Goal: Transaction & Acquisition: Purchase product/service

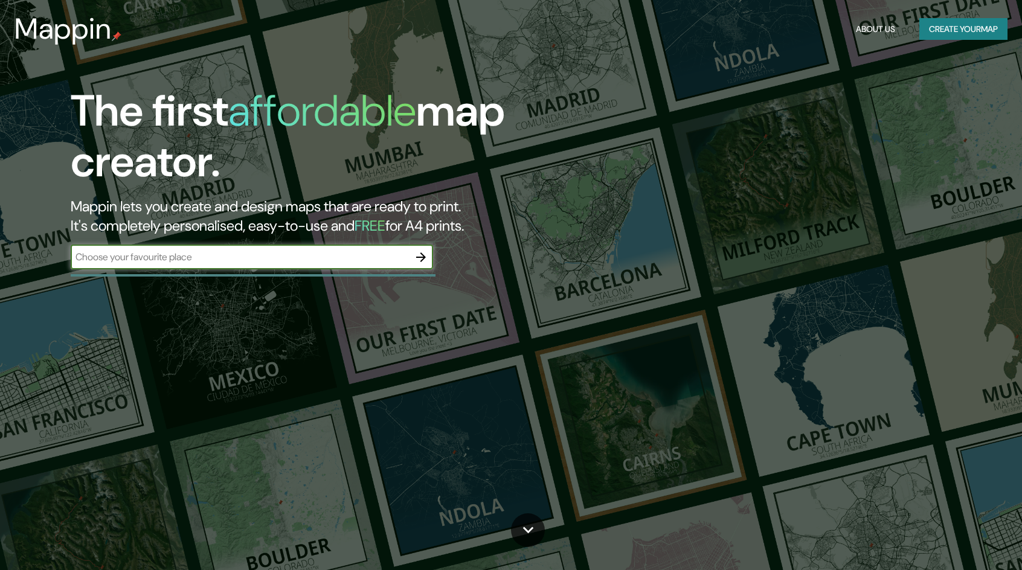
click at [400, 263] on input "text" at bounding box center [240, 257] width 338 height 14
type input "Paraíso cartago"
click at [419, 252] on icon "button" at bounding box center [421, 257] width 14 height 14
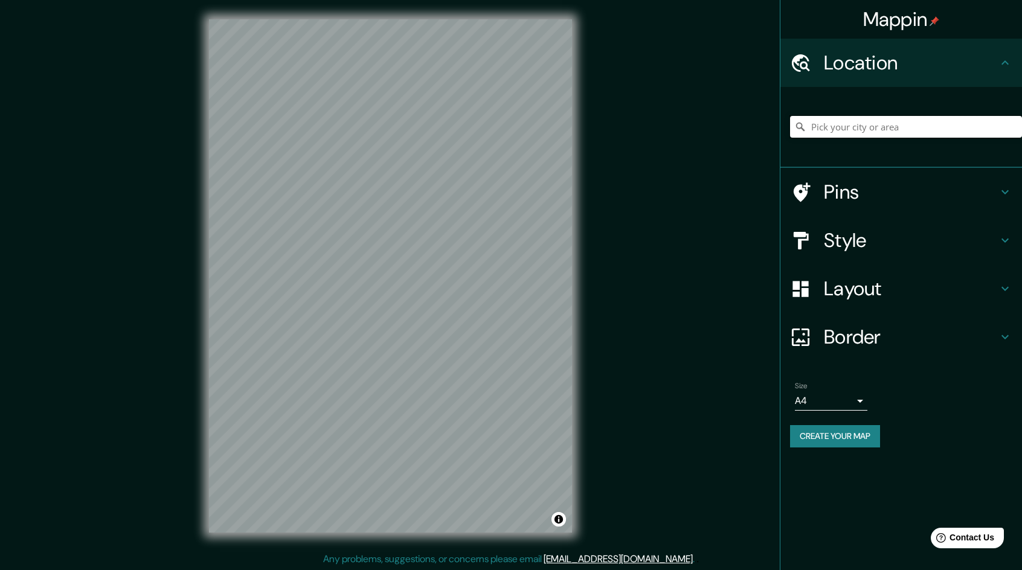
click at [891, 125] on input "Pick your city or area" at bounding box center [906, 127] width 232 height 22
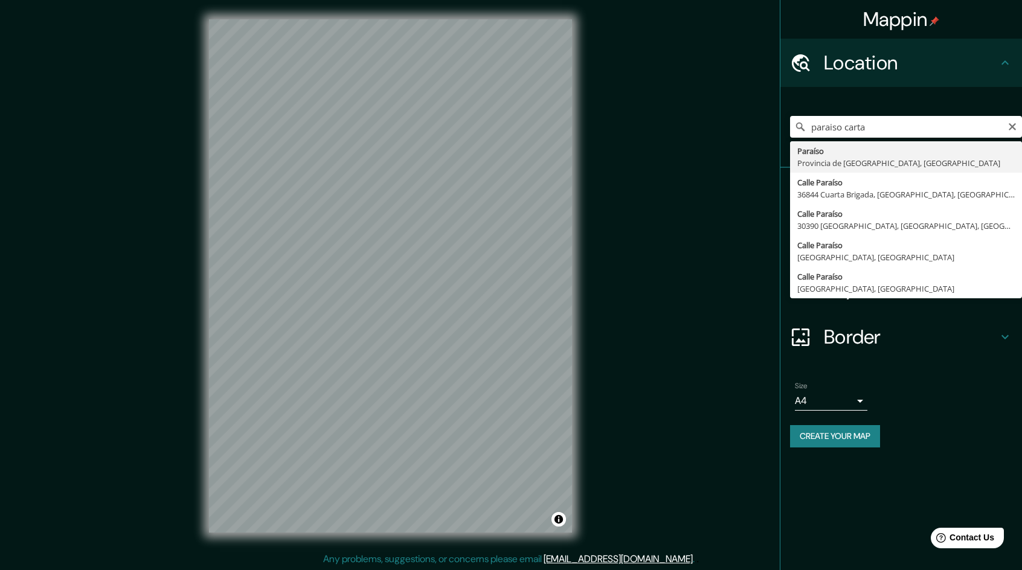
type input "Paraíso, Provincia de Cartago, Costa Rica"
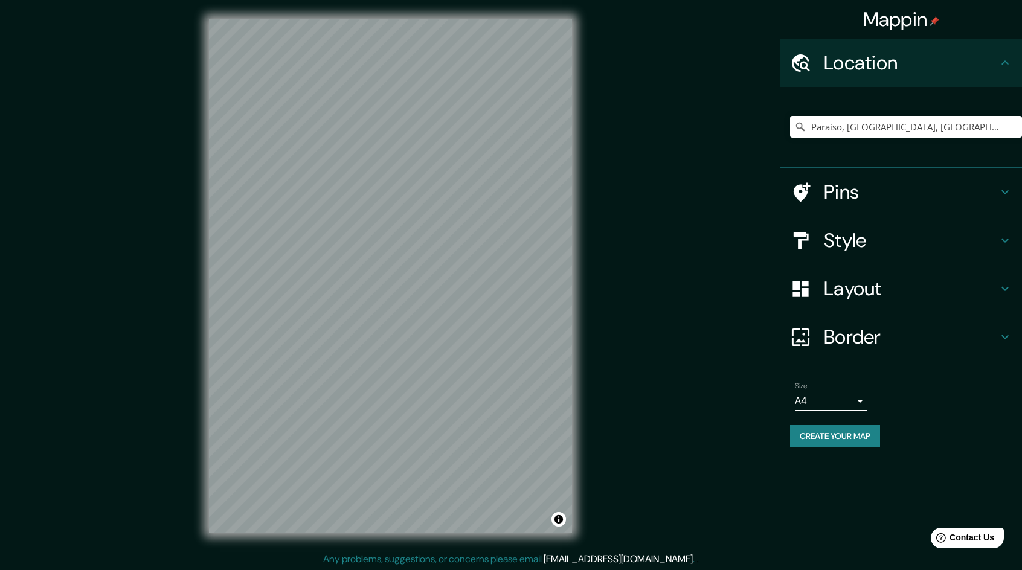
click at [921, 286] on h4 "Layout" at bounding box center [911, 289] width 174 height 24
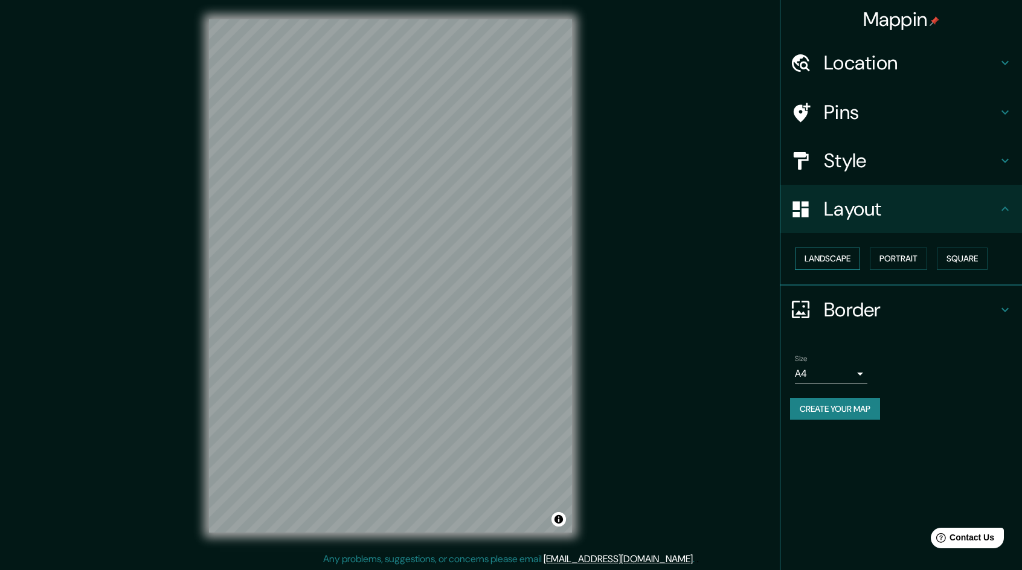
click at [842, 263] on button "Landscape" at bounding box center [827, 259] width 65 height 22
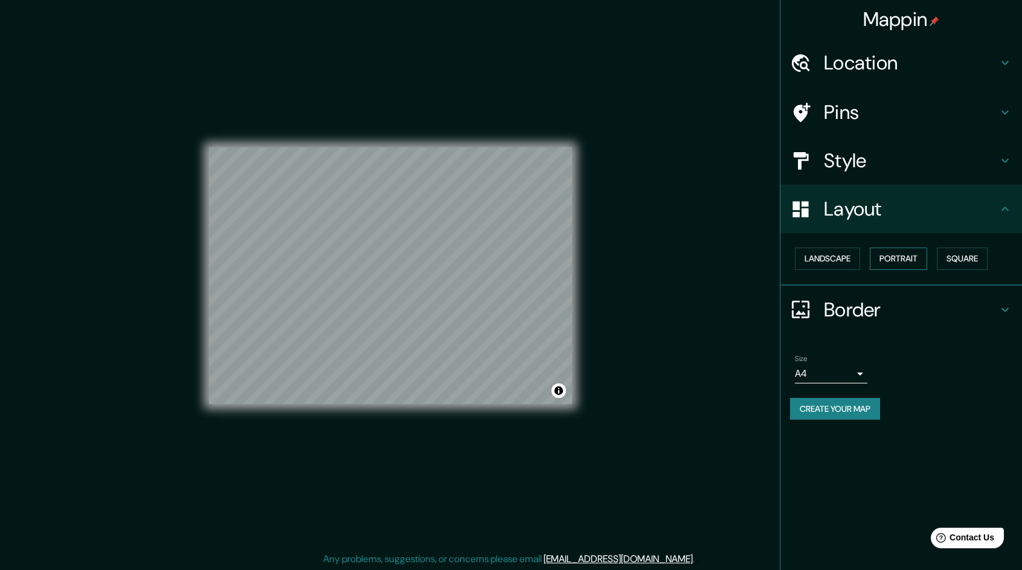
click at [896, 264] on button "Portrait" at bounding box center [898, 259] width 57 height 22
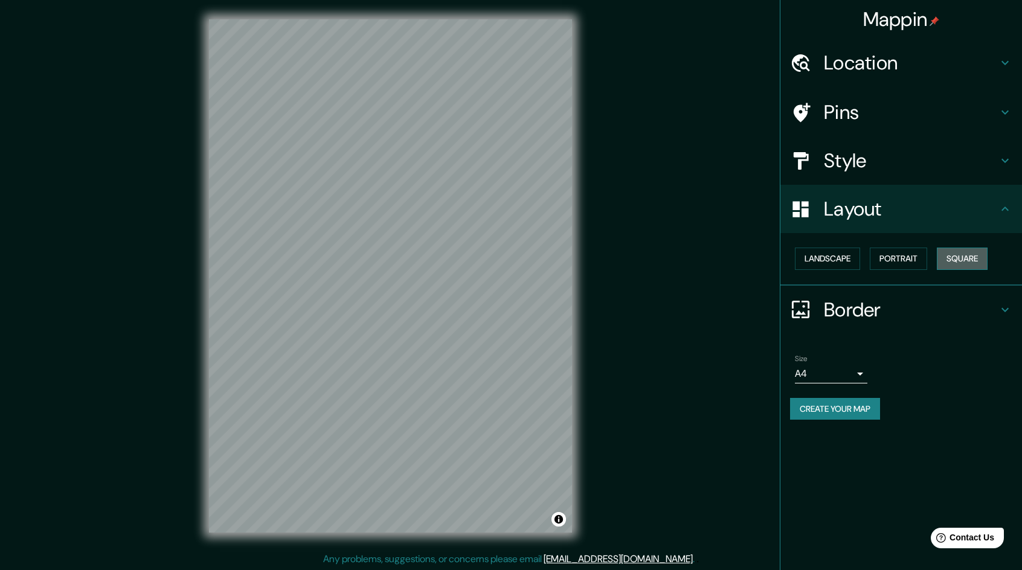
click at [961, 253] on button "Square" at bounding box center [962, 259] width 51 height 22
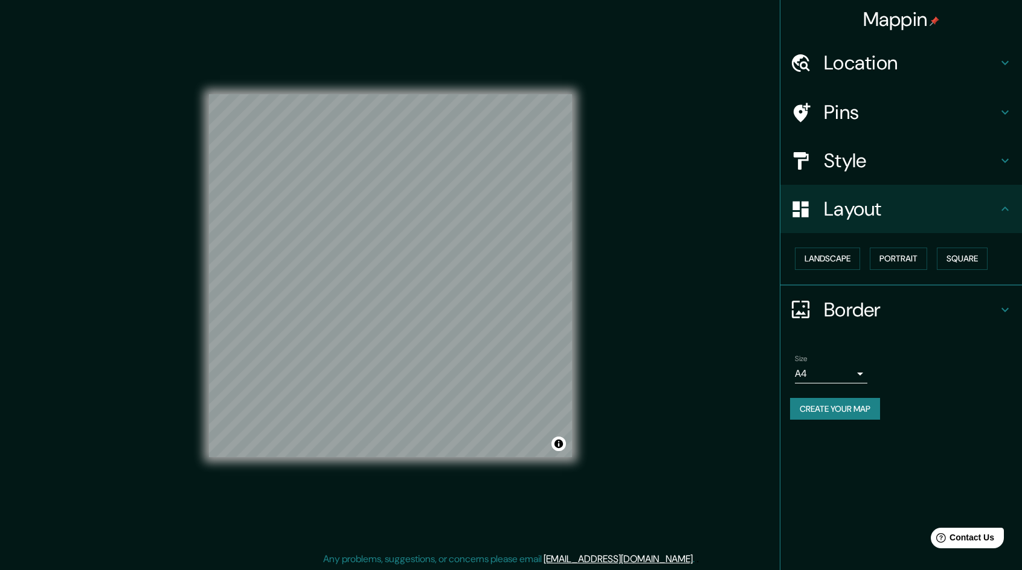
click at [814, 160] on div at bounding box center [807, 160] width 34 height 21
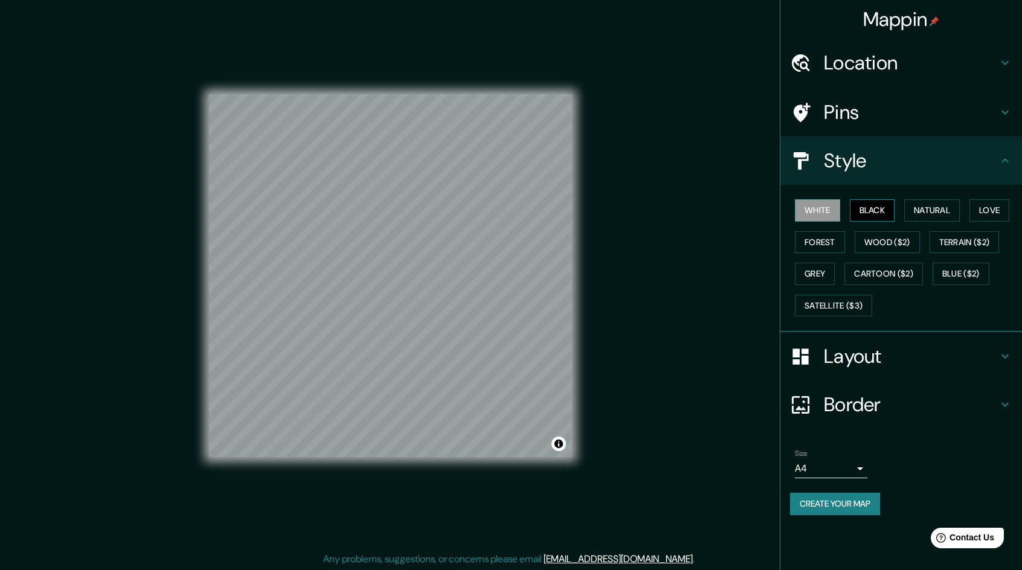
click at [868, 214] on button "Black" at bounding box center [872, 210] width 45 height 22
click at [949, 212] on button "Natural" at bounding box center [932, 210] width 56 height 22
click at [985, 210] on button "Love" at bounding box center [989, 210] width 40 height 22
click at [822, 241] on button "Forest" at bounding box center [820, 242] width 50 height 22
click at [880, 236] on button "Wood ($2)" at bounding box center [886, 242] width 65 height 22
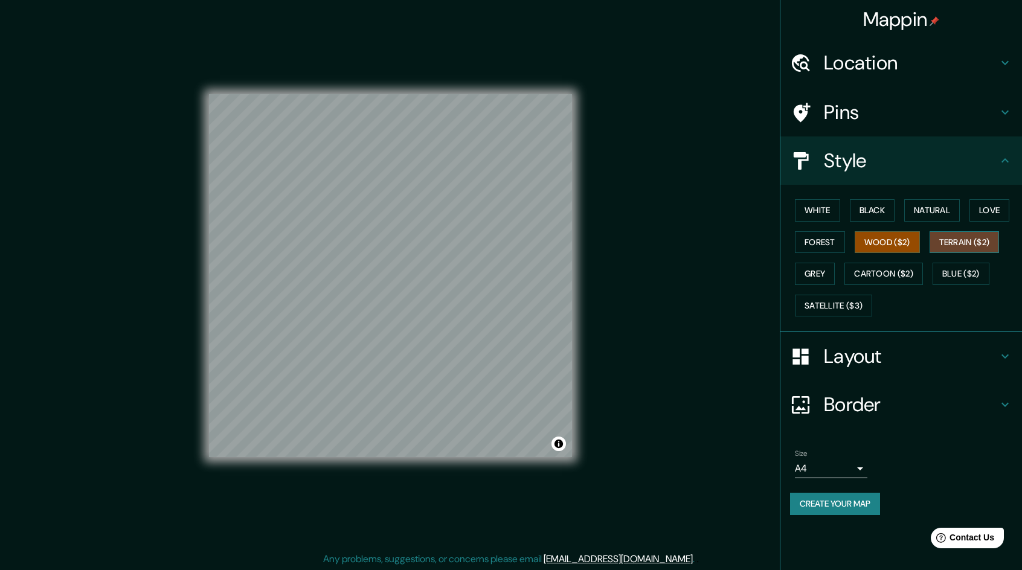
click at [957, 239] on button "Terrain ($2)" at bounding box center [964, 242] width 70 height 22
click at [831, 272] on button "Grey" at bounding box center [815, 274] width 40 height 22
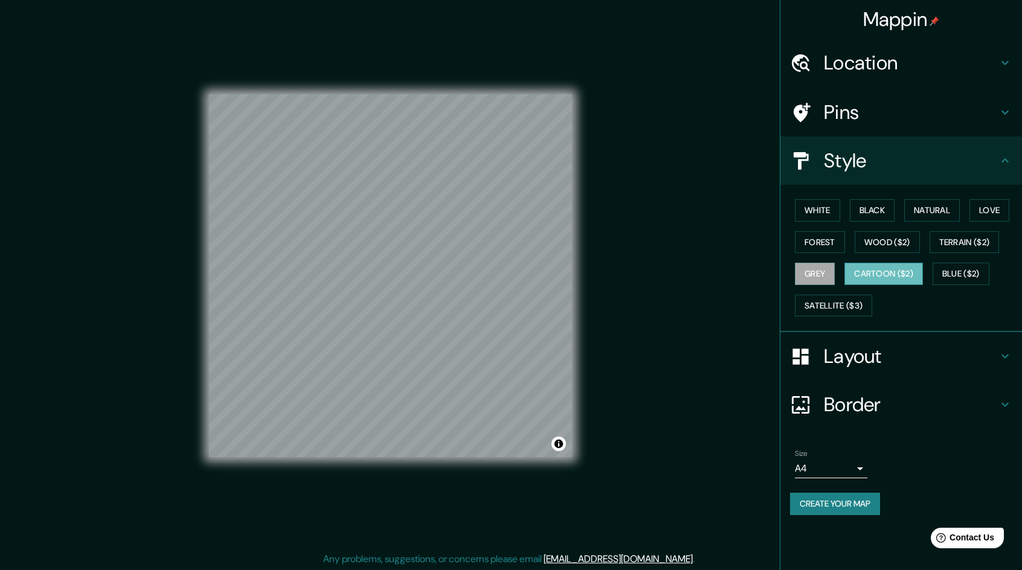
click at [889, 269] on button "Cartoon ($2)" at bounding box center [883, 274] width 79 height 22
click at [972, 268] on button "Blue ($2)" at bounding box center [960, 274] width 57 height 22
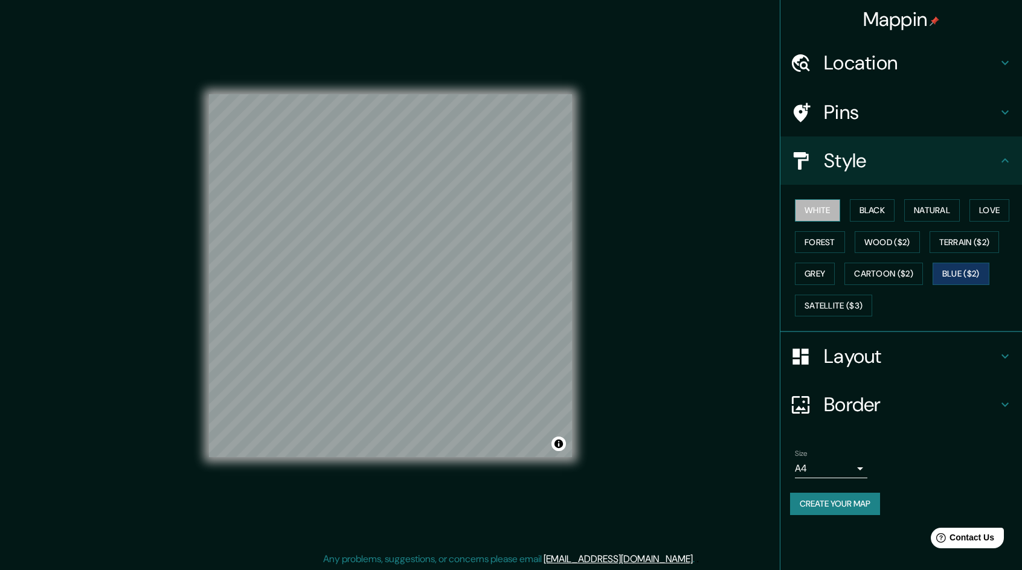
click at [825, 217] on button "White" at bounding box center [817, 210] width 45 height 22
click at [856, 505] on button "Create your map" at bounding box center [835, 504] width 90 height 22
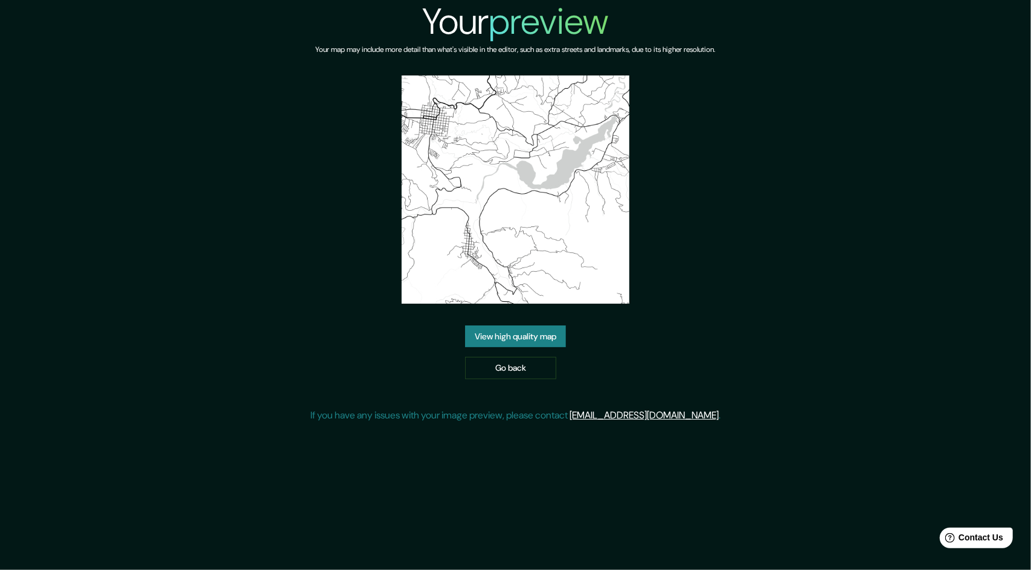
click at [519, 325] on link "View high quality map" at bounding box center [515, 336] width 101 height 22
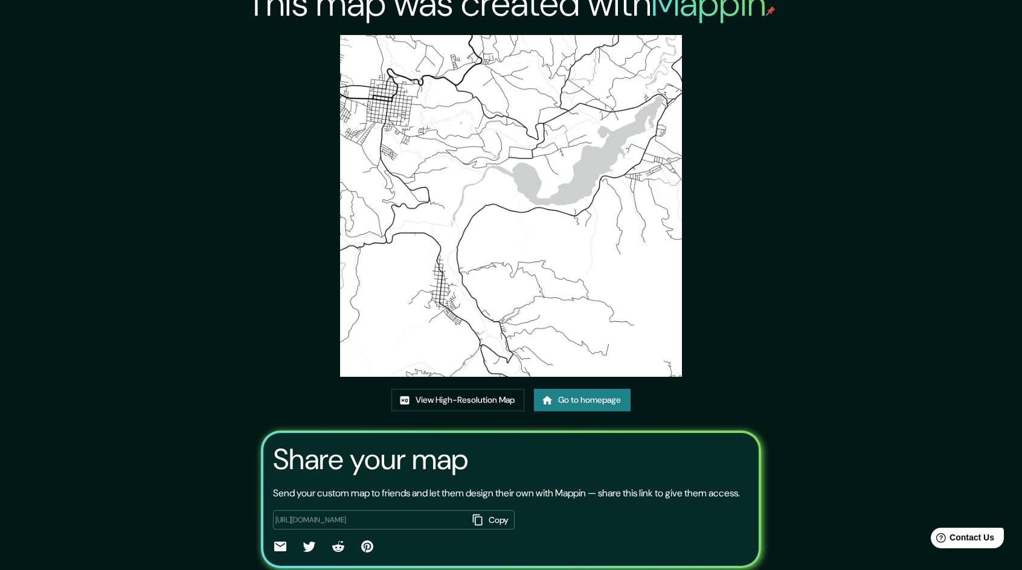
scroll to position [74, 0]
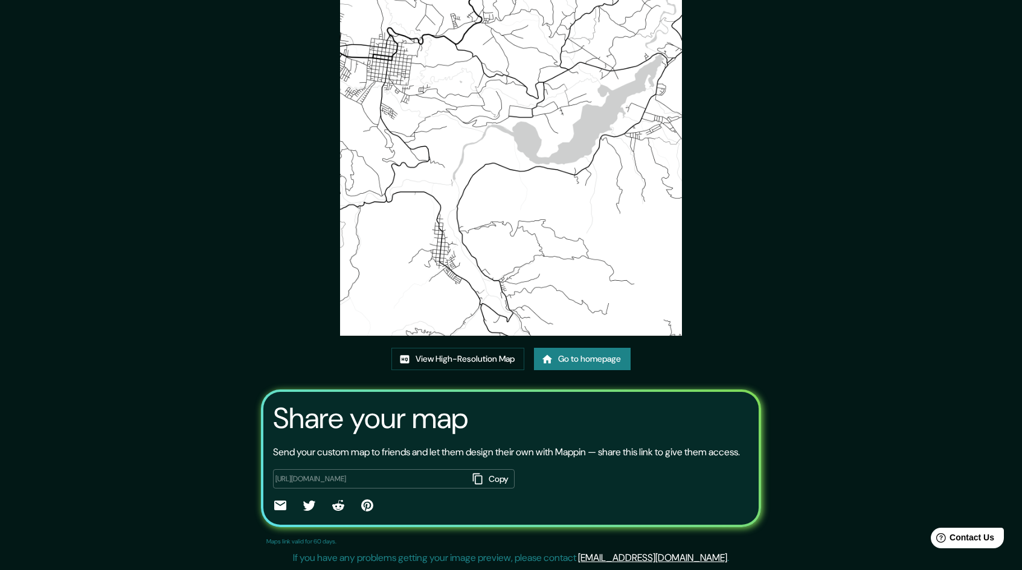
click at [487, 475] on button "Copy" at bounding box center [490, 479] width 47 height 20
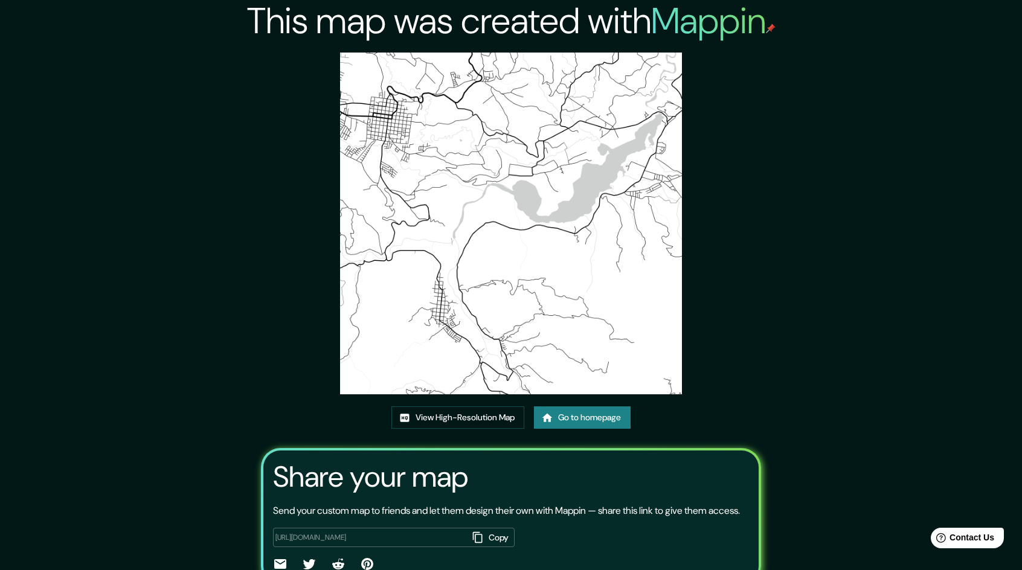
scroll to position [0, 0]
click at [709, 158] on div "This map was created with Mappin View High-Resolution Map Go to homepage Share …" at bounding box center [511, 314] width 528 height 629
